Goal: Navigation & Orientation: Find specific page/section

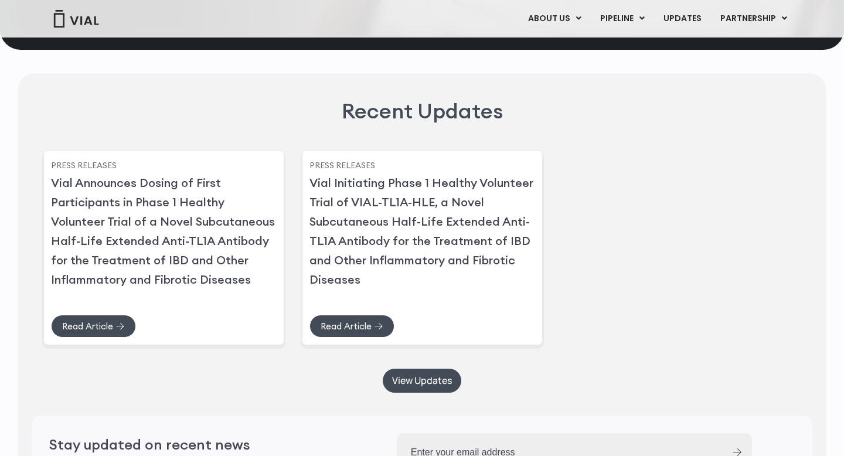
scroll to position [2782, 0]
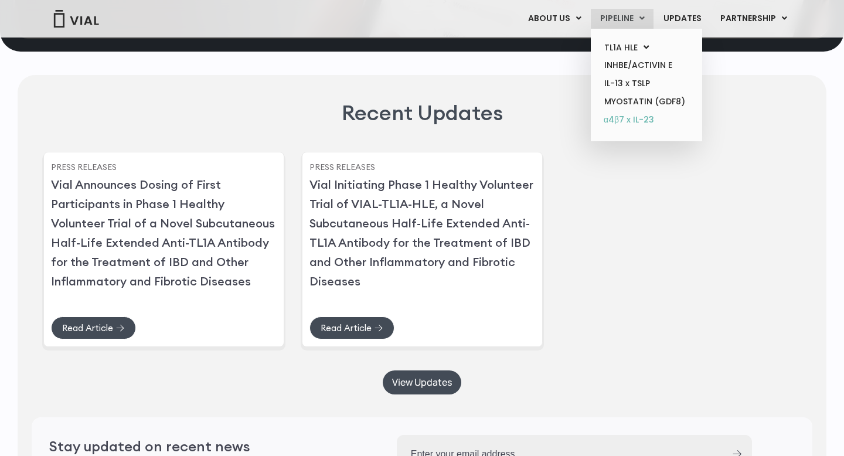
click at [612, 123] on link "α4β7 x IL-23" at bounding box center [646, 120] width 103 height 19
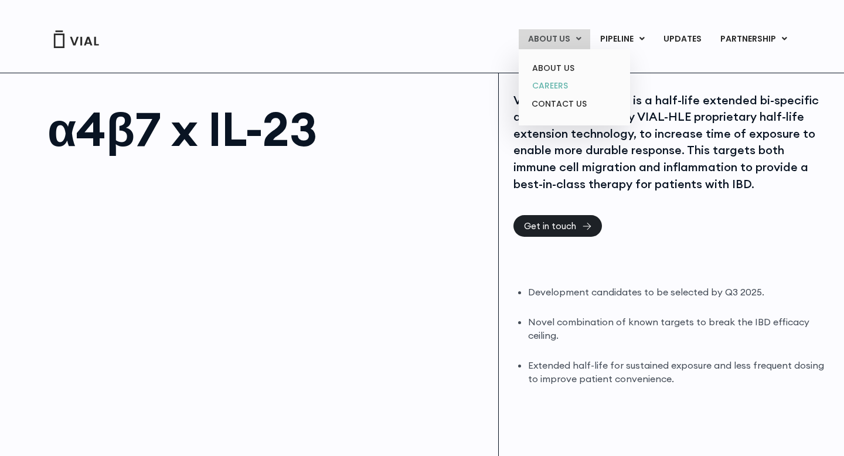
click at [558, 90] on link "CAREERS" at bounding box center [574, 86] width 103 height 18
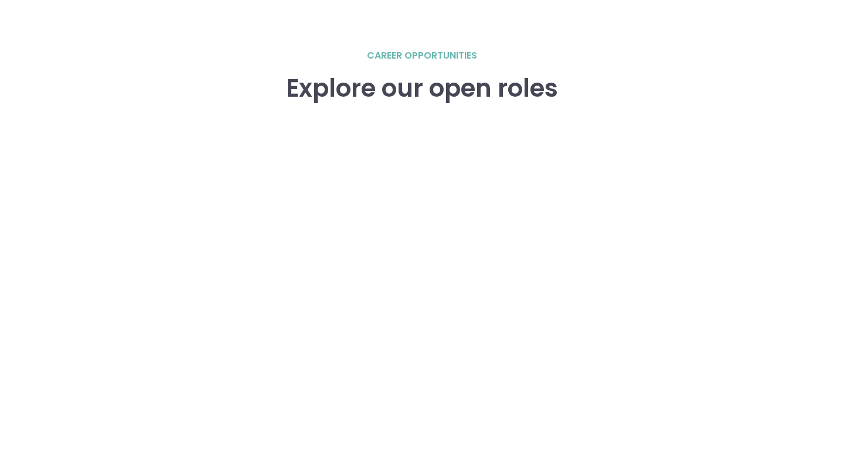
scroll to position [1729, 0]
